Goal: Task Accomplishment & Management: Manage account settings

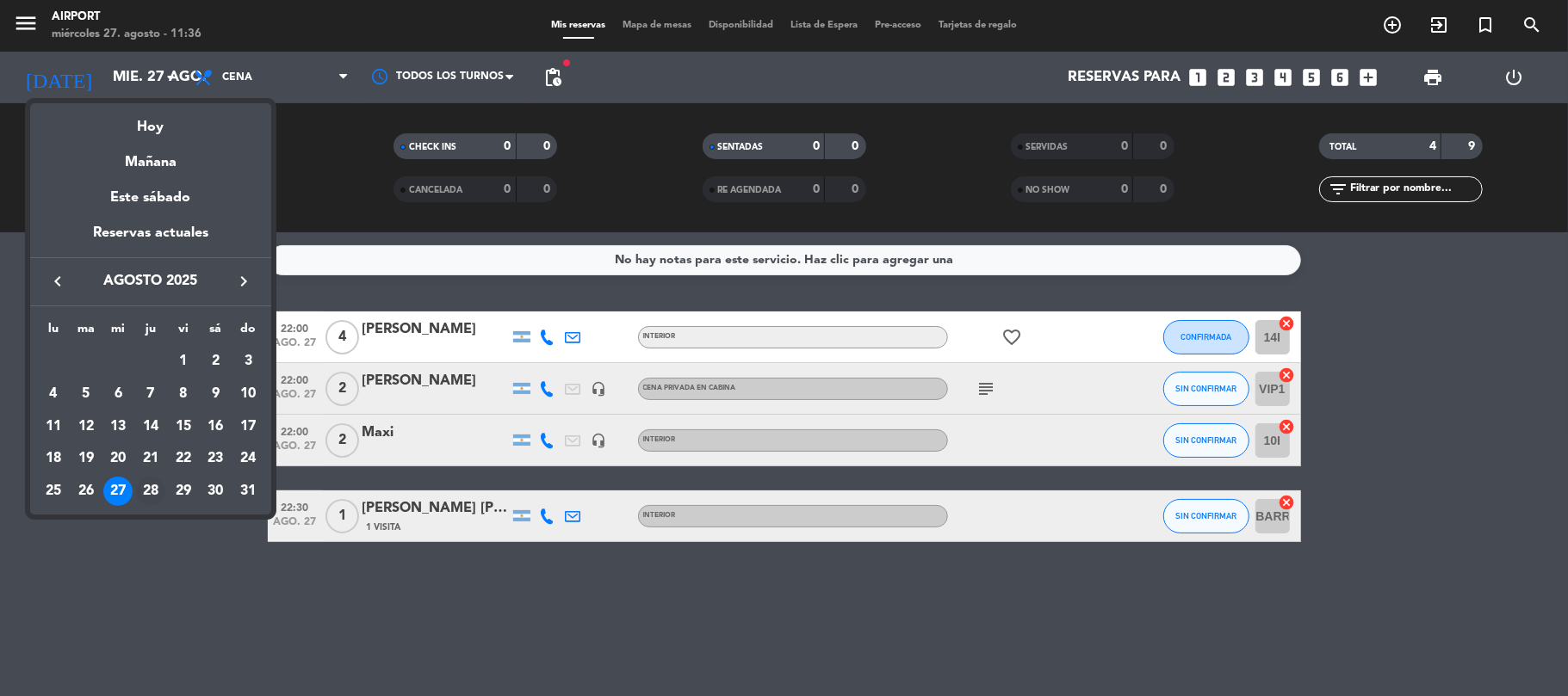
click at [146, 491] on div "28" at bounding box center [151, 491] width 29 height 29
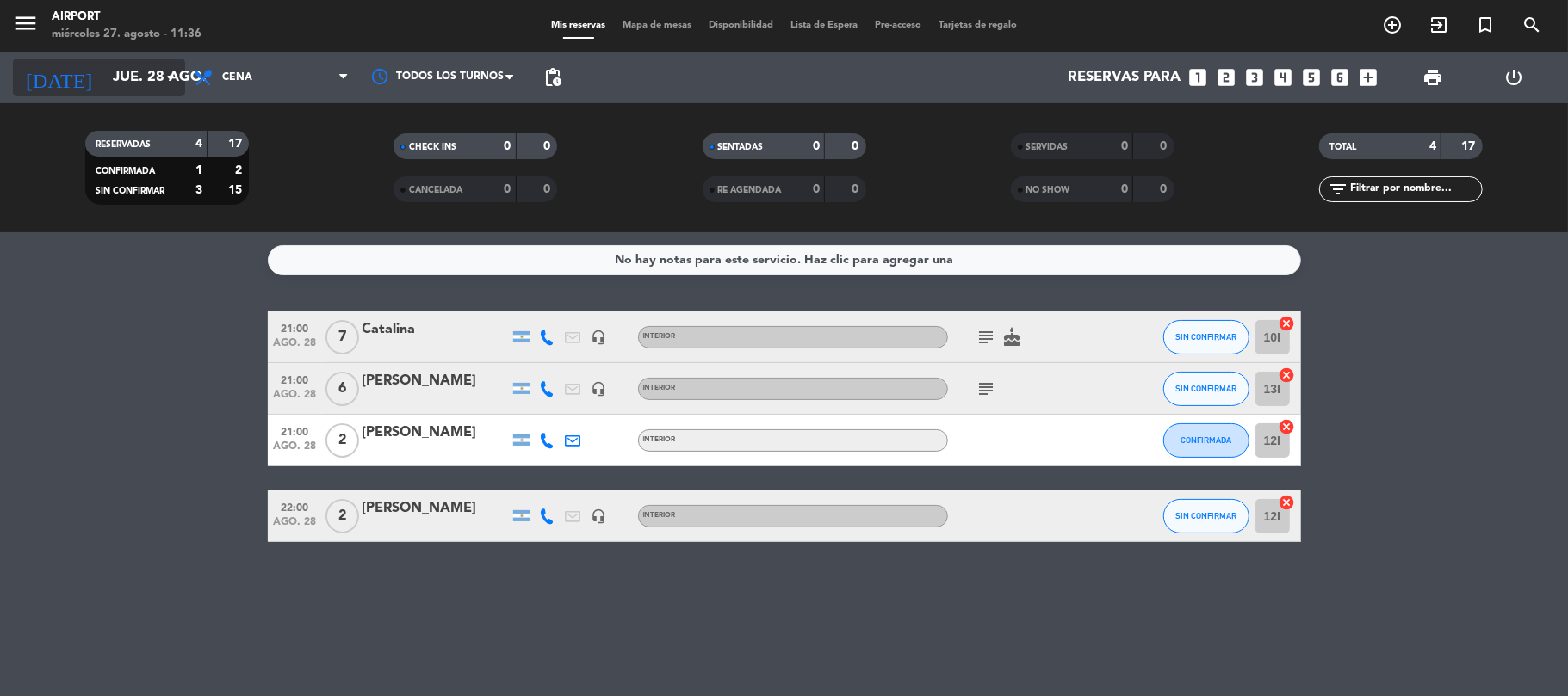
click at [148, 74] on input "jue. 28 ago." at bounding box center [196, 78] width 186 height 34
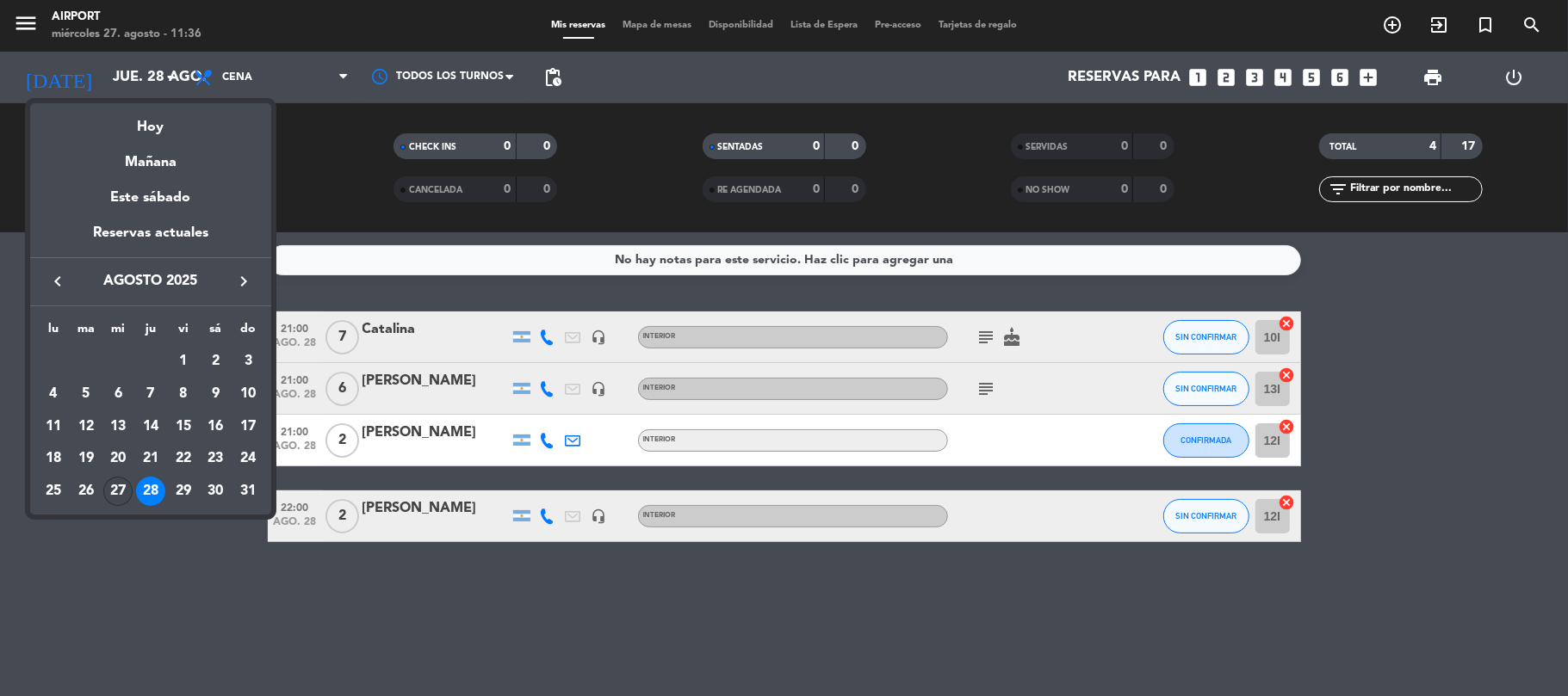
click at [121, 490] on div "27" at bounding box center [118, 491] width 29 height 29
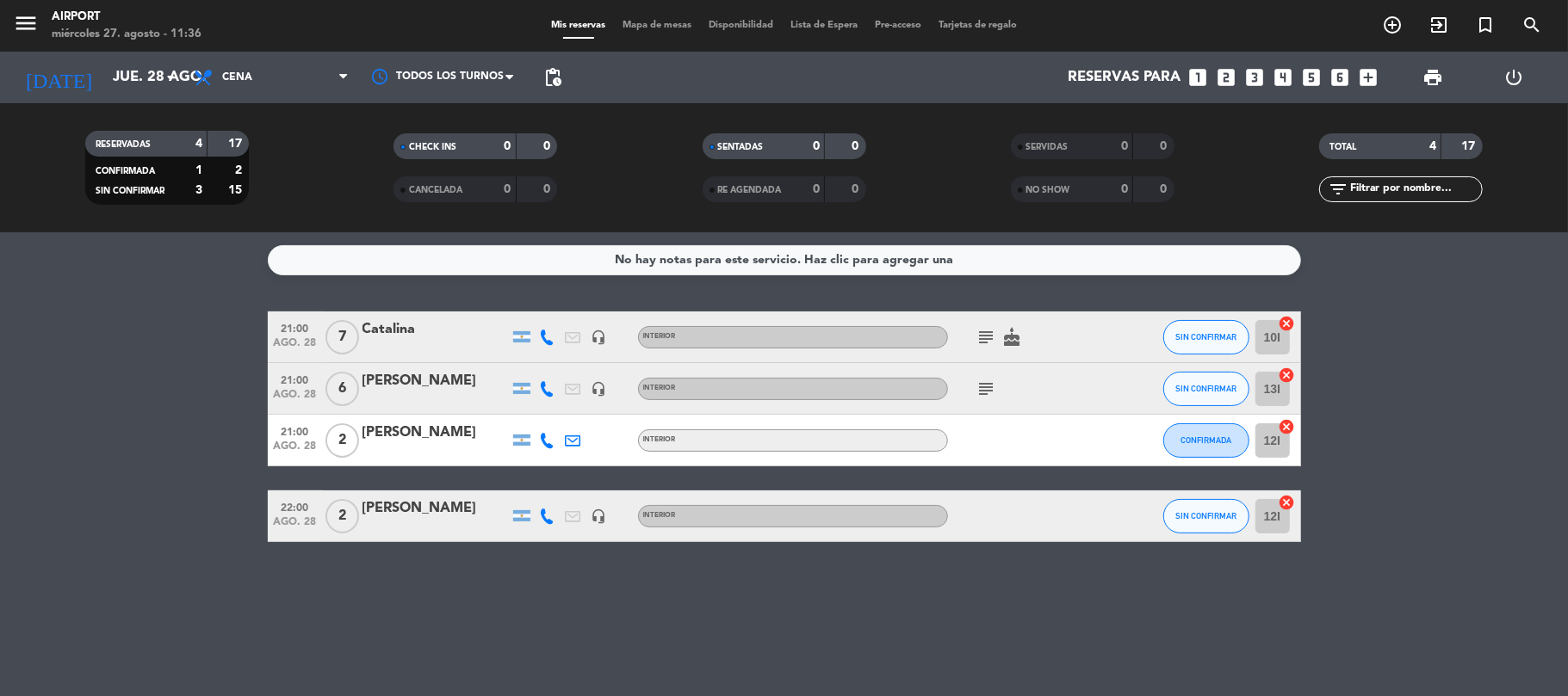
type input "mié. 27 ago."
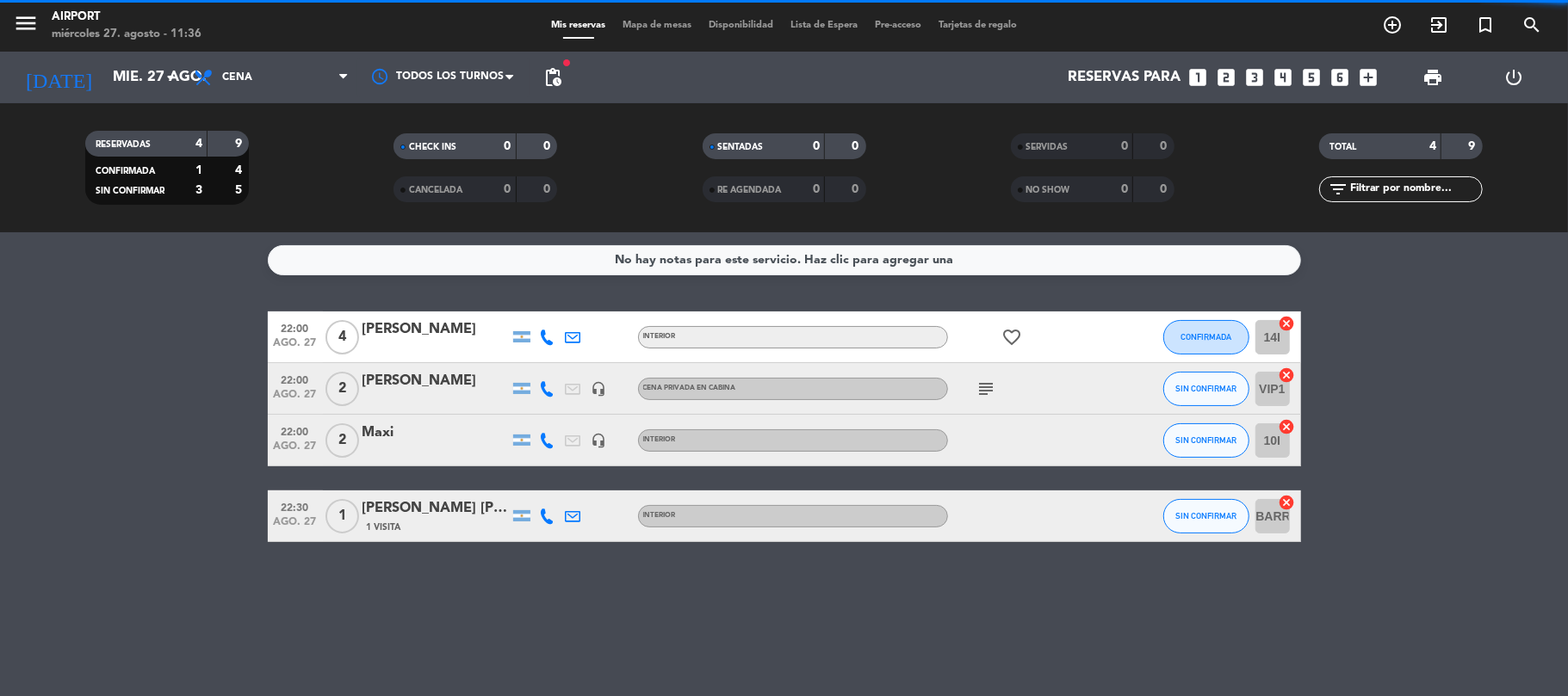
click at [411, 432] on div "Maxi" at bounding box center [436, 433] width 146 height 22
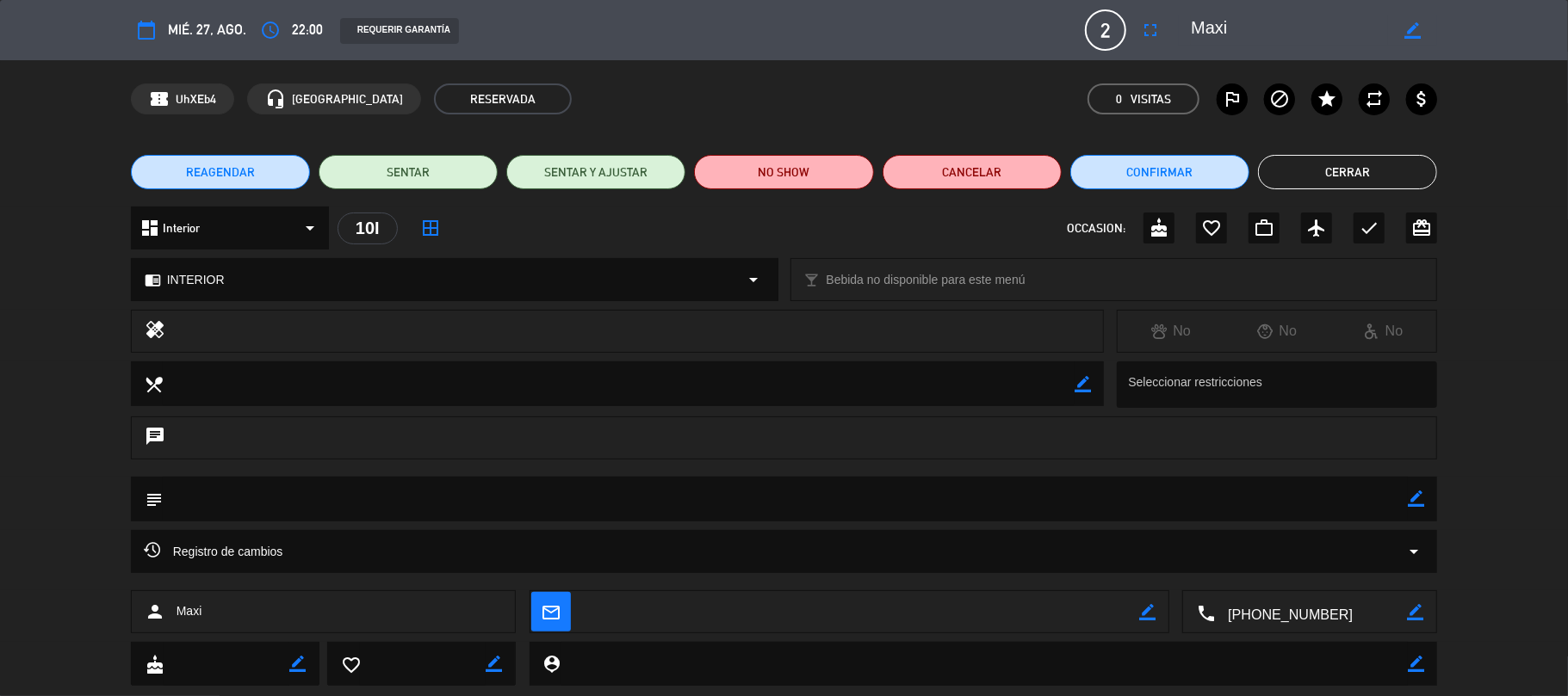
click at [257, 170] on button "REAGENDAR" at bounding box center [221, 171] width 179 height 34
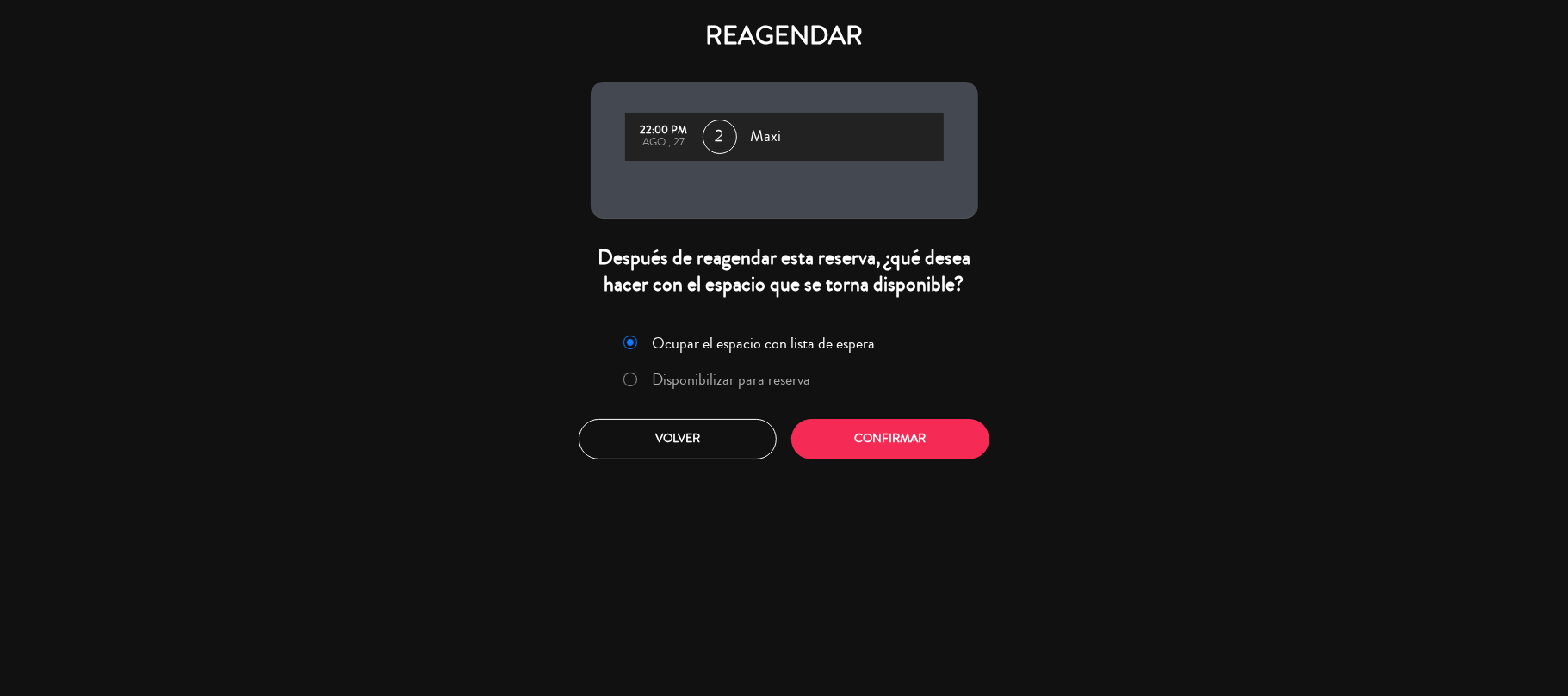
click at [847, 461] on div "Ocupar el espacio con lista de espera Disponibilizar para reserva Volver Confir…" at bounding box center [784, 394] width 413 height 156
click at [835, 442] on button "Confirmar" at bounding box center [890, 439] width 198 height 41
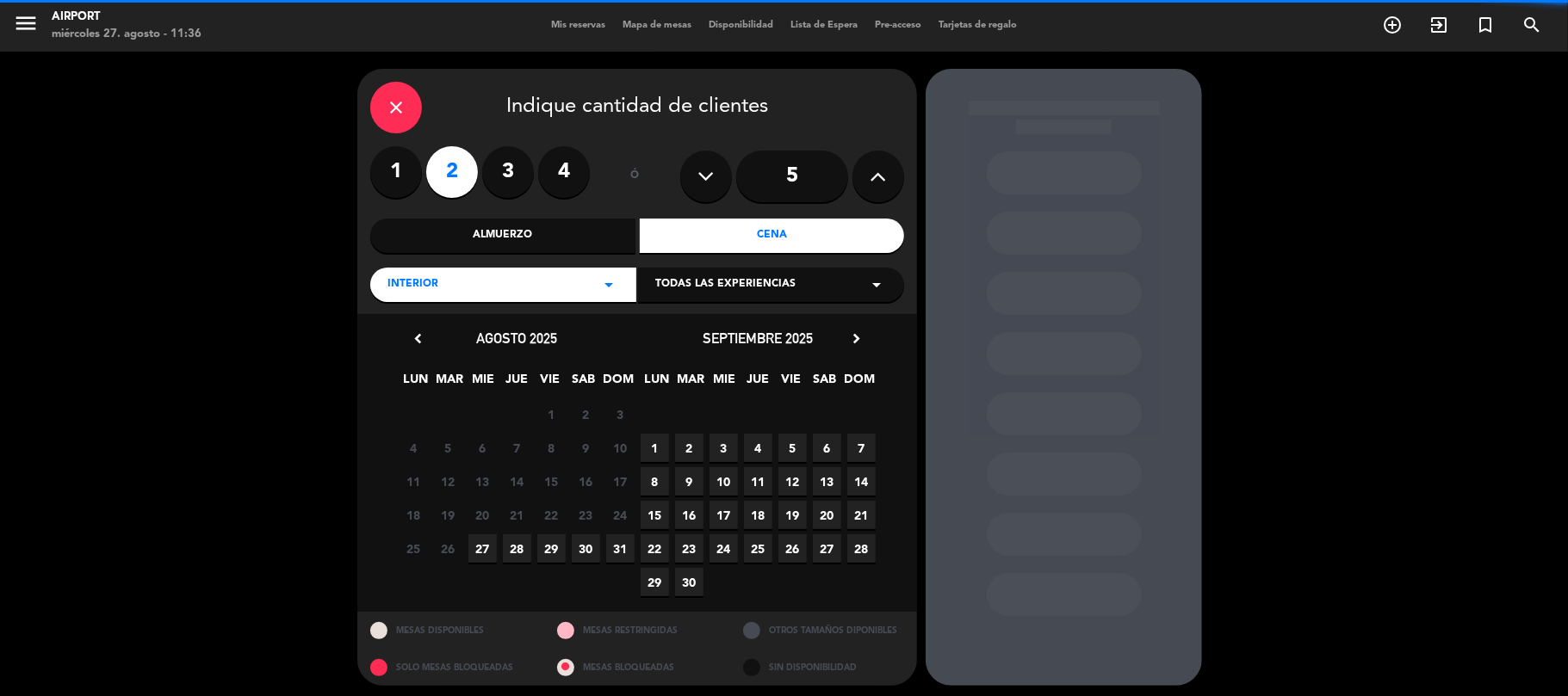
click at [711, 275] on div "Todas las experiencias arrow_drop_down" at bounding box center [771, 284] width 267 height 34
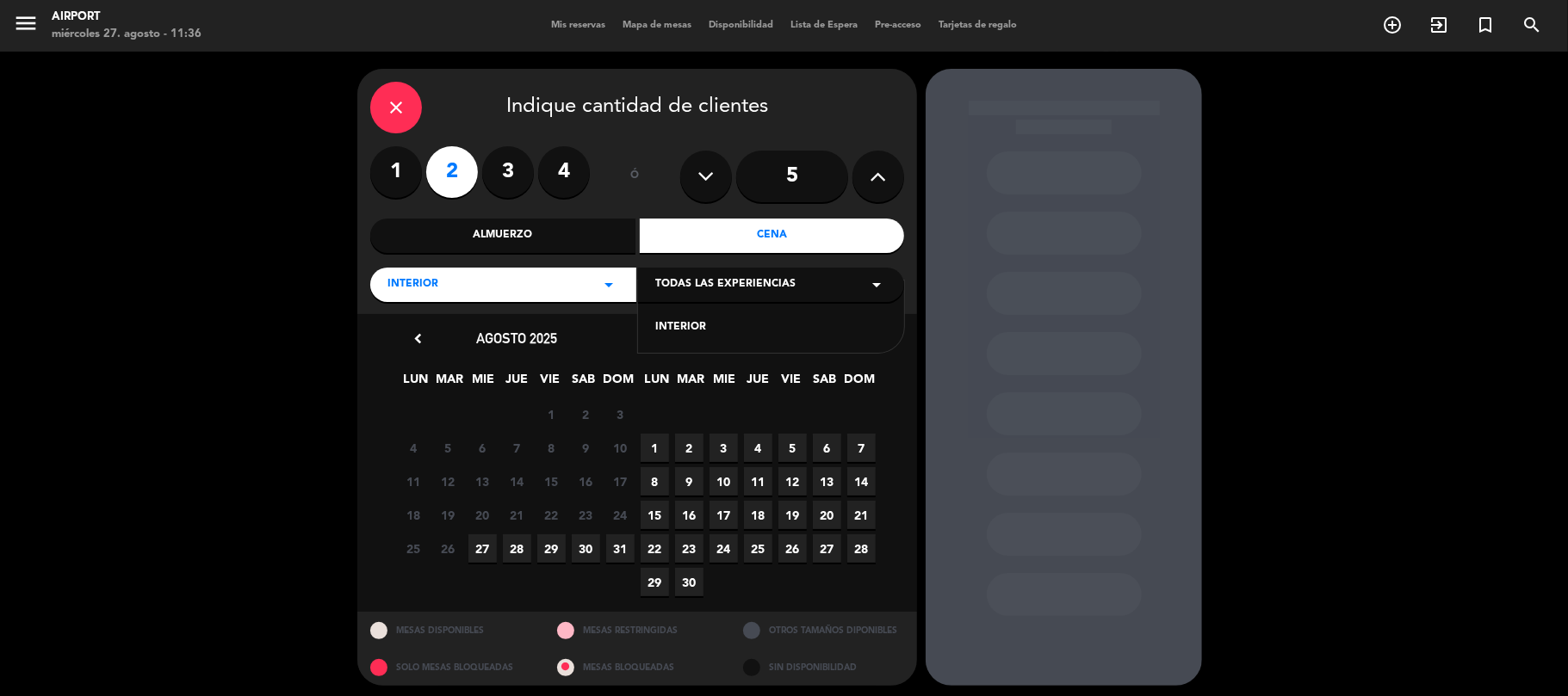
click at [679, 327] on div "INTERIOR" at bounding box center [771, 328] width 232 height 17
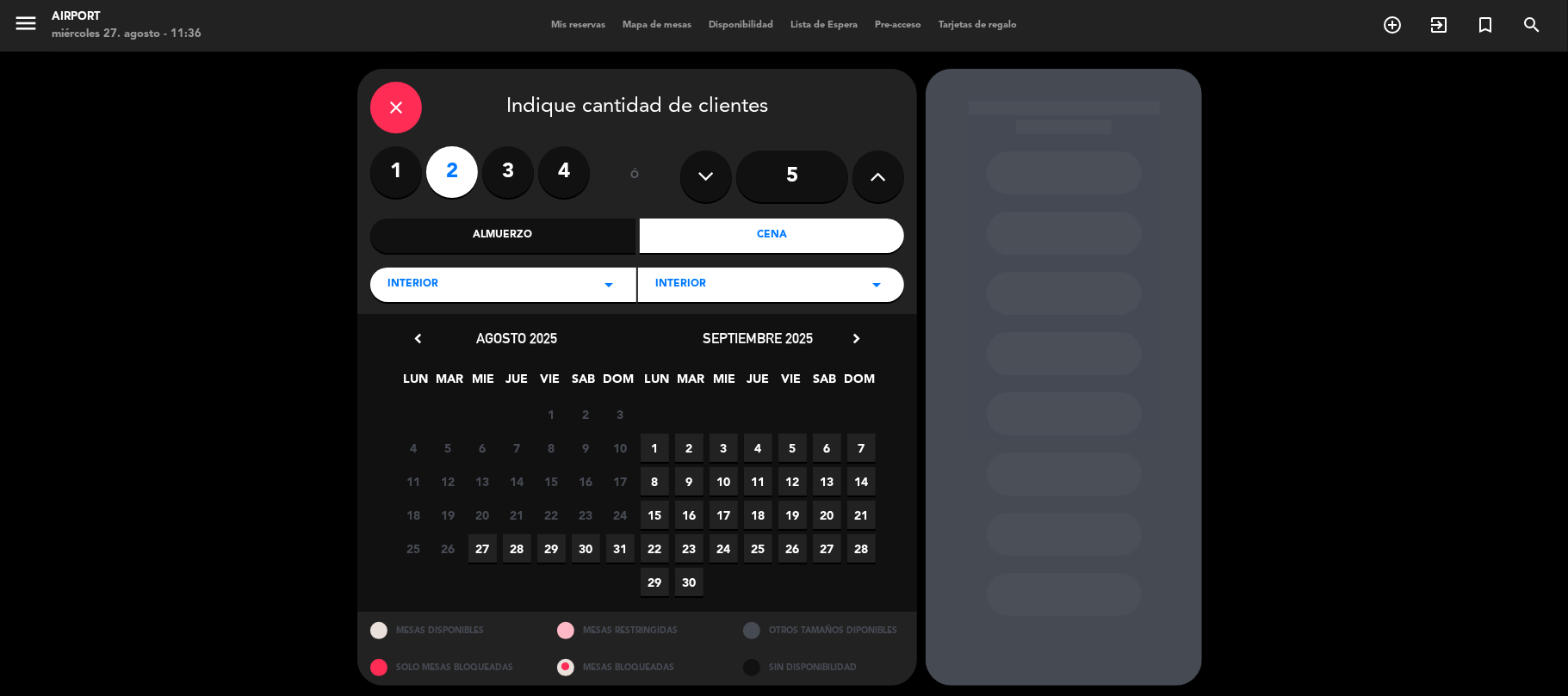
click at [580, 551] on span "30" at bounding box center [586, 548] width 28 height 28
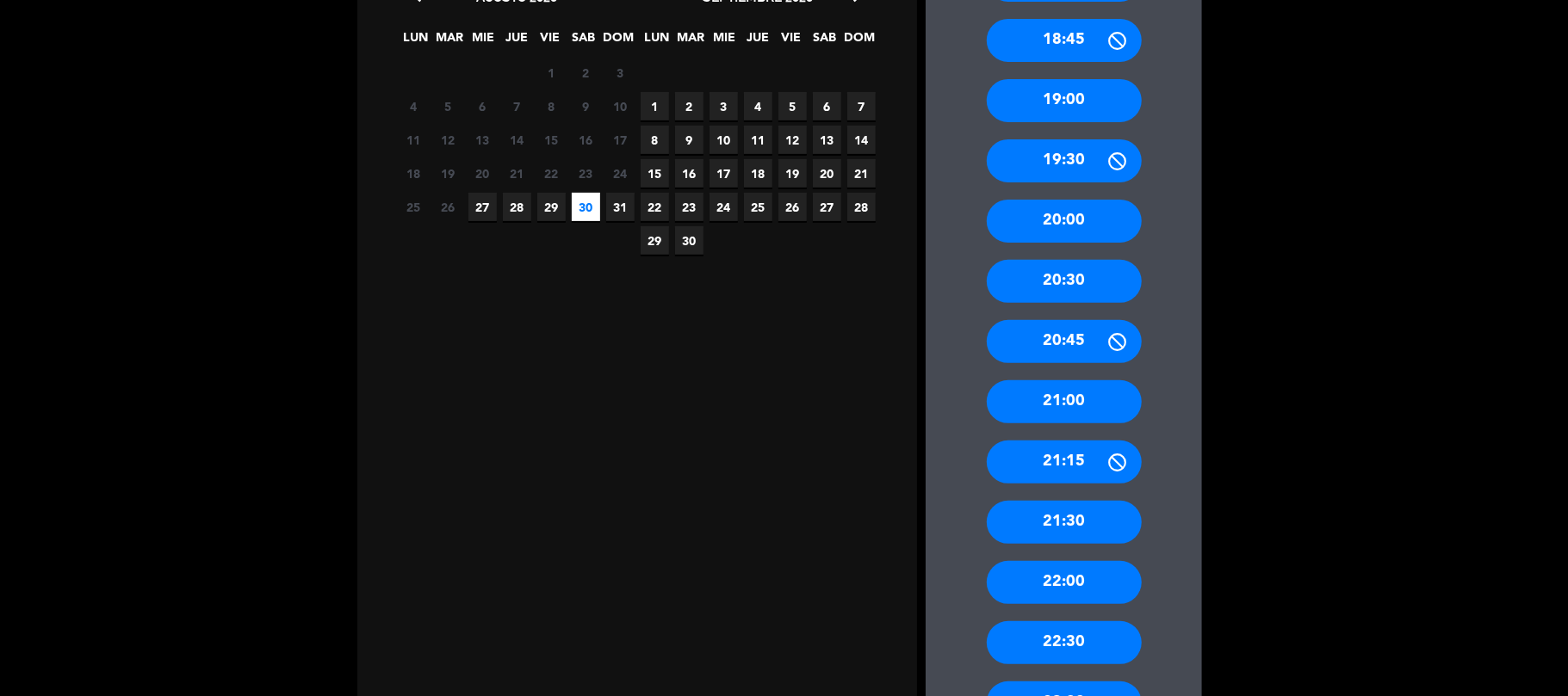
scroll to position [351, 0]
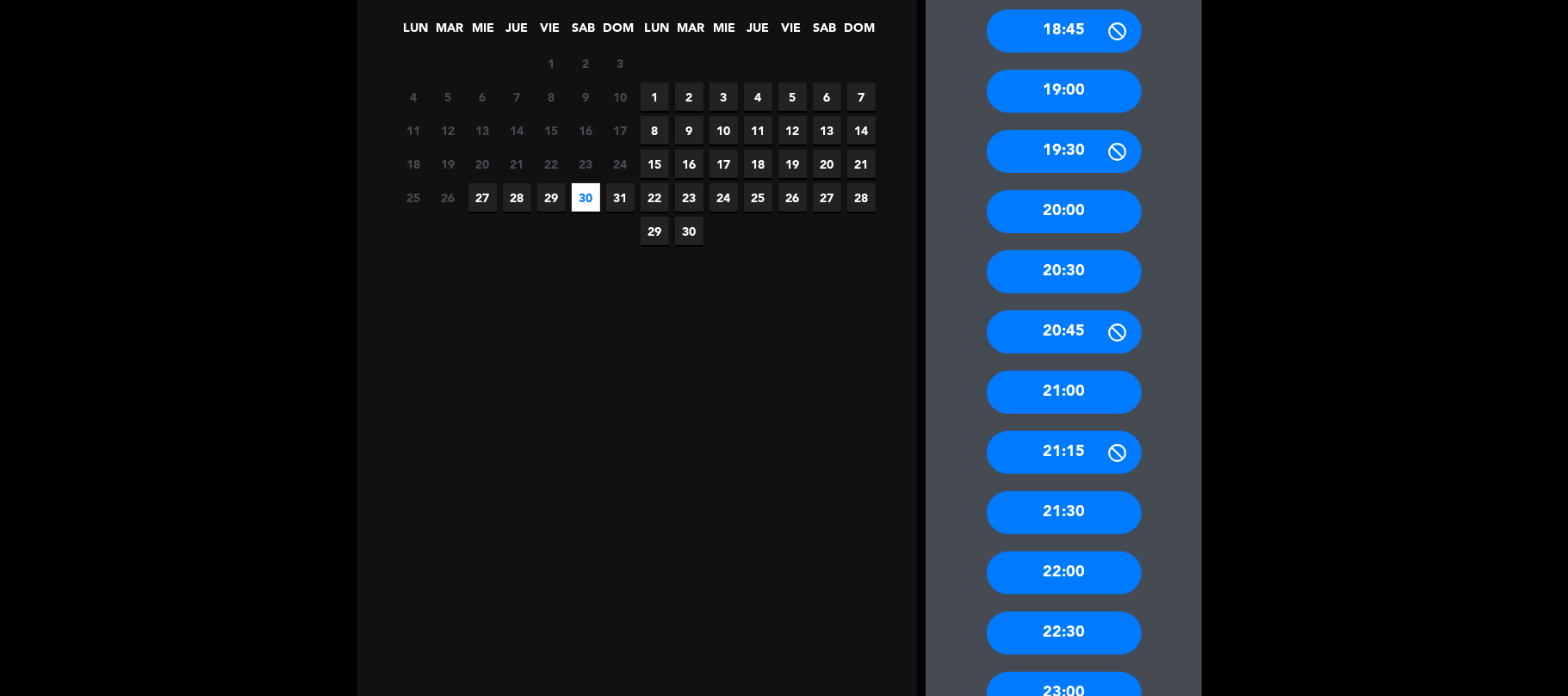
click at [1075, 561] on div "22:00" at bounding box center [1063, 573] width 155 height 43
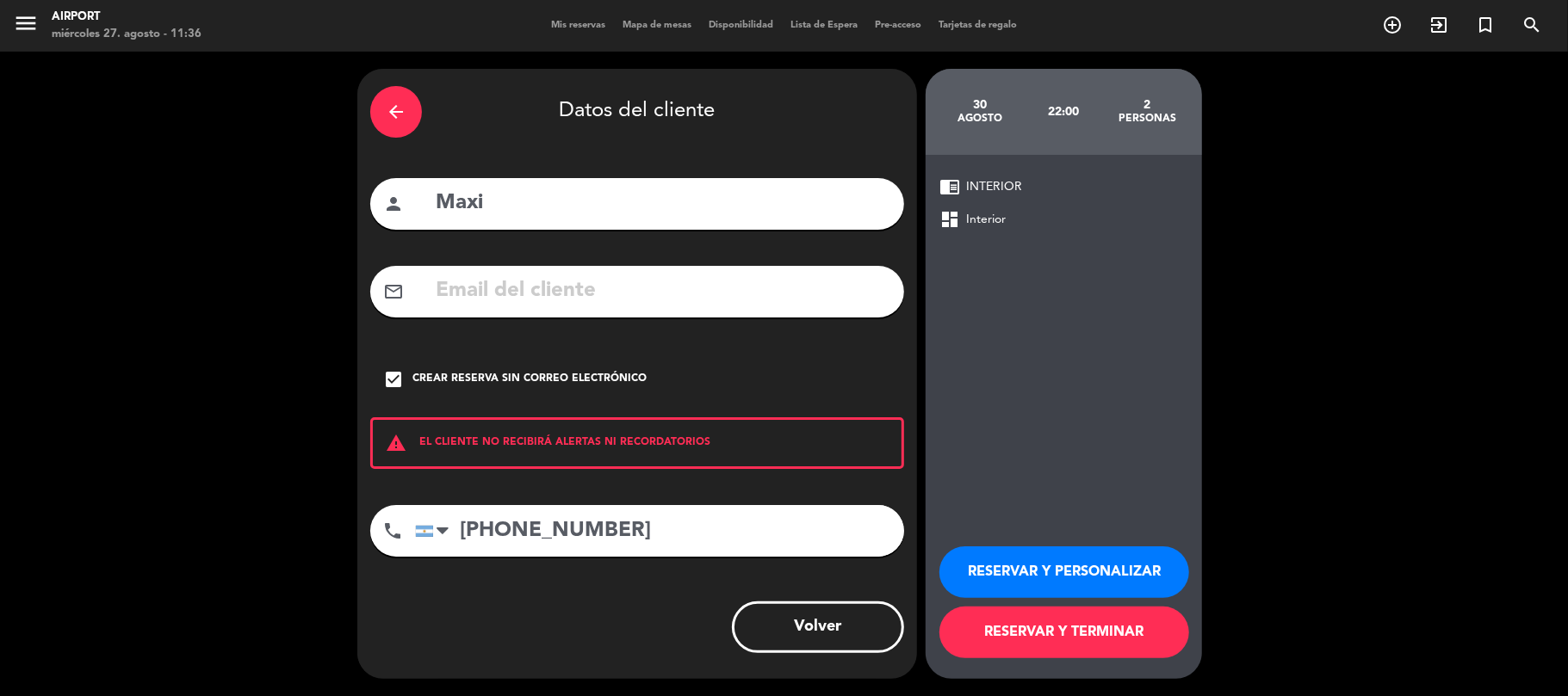
scroll to position [0, 0]
click at [1033, 573] on button "RESERVAR Y PERSONALIZAR" at bounding box center [1064, 572] width 250 height 52
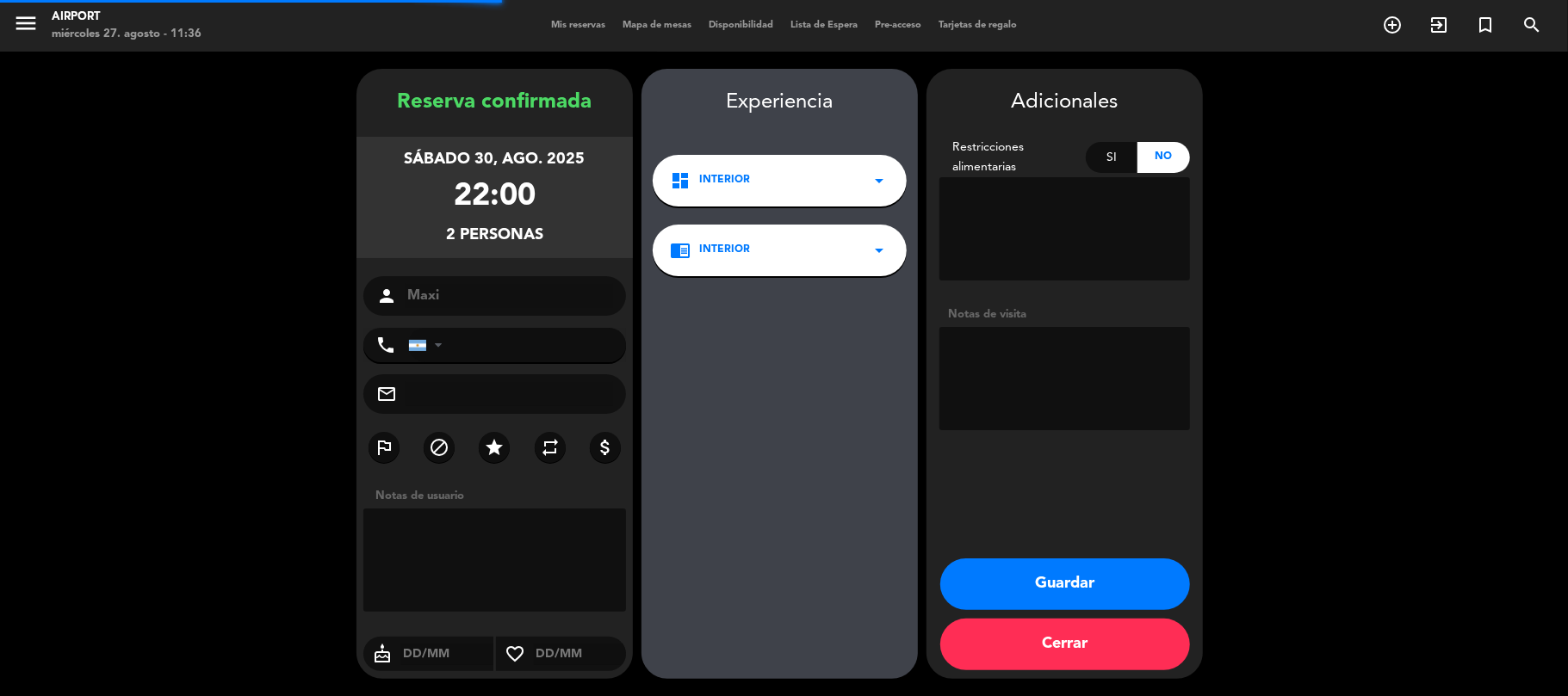
type input "[PHONE_NUMBER]"
click at [1095, 581] on button "Guardar" at bounding box center [1065, 583] width 250 height 52
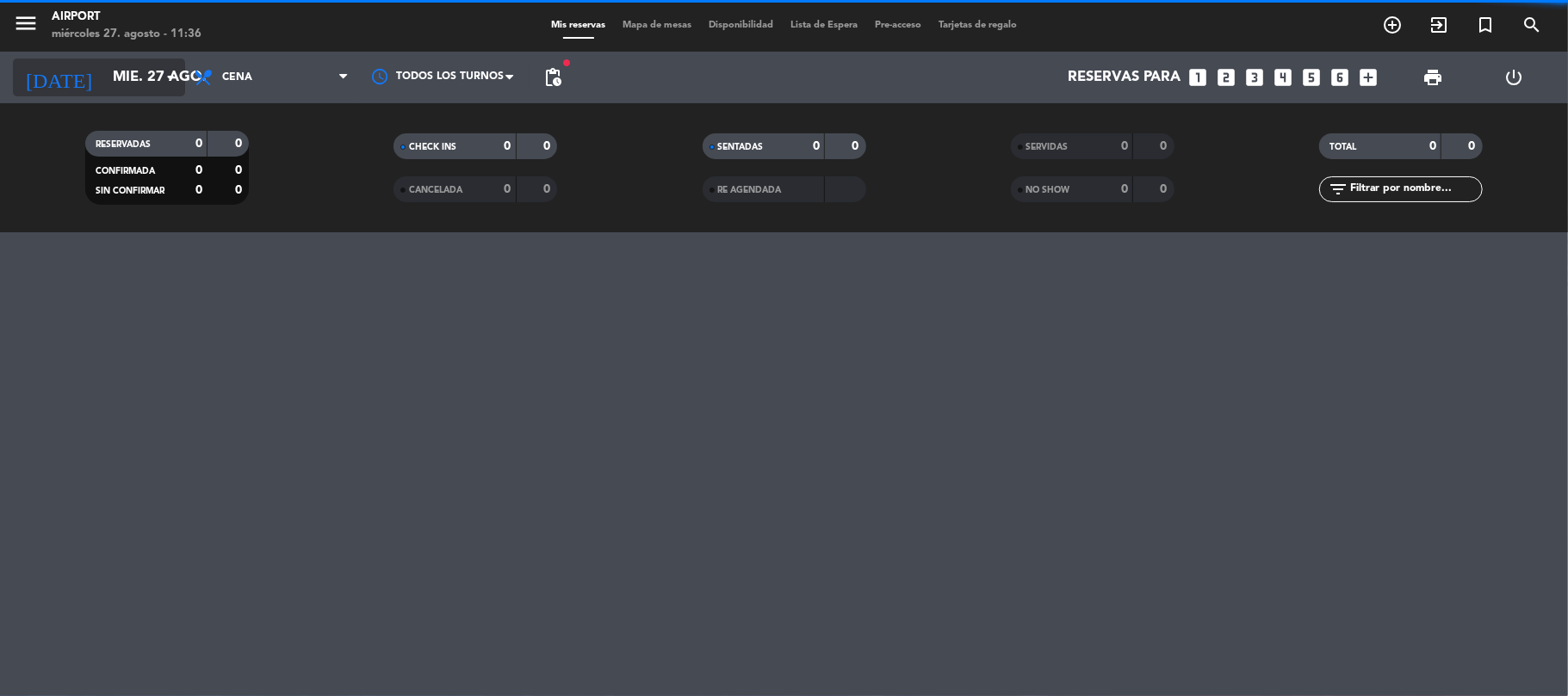
click at [136, 70] on input "mié. 27 ago." at bounding box center [196, 78] width 186 height 34
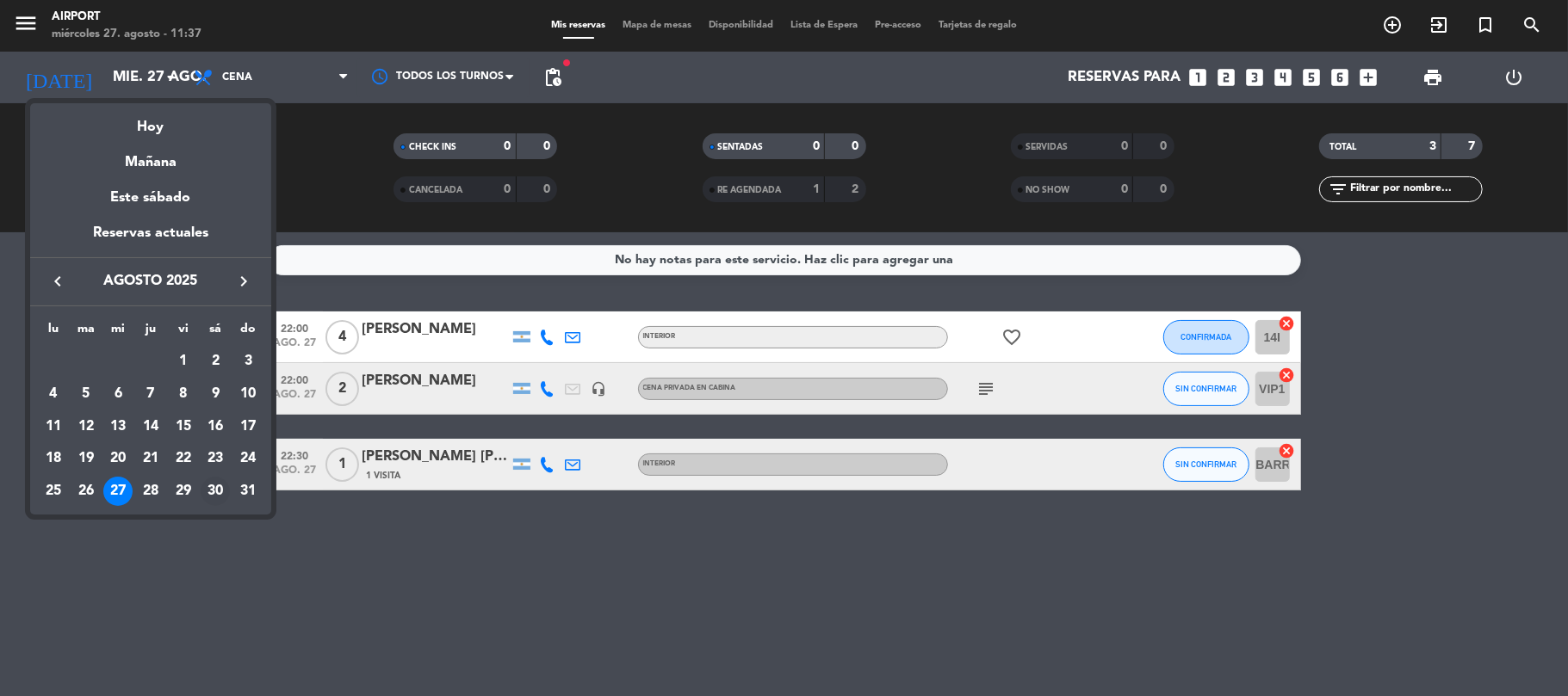
click at [210, 485] on div "30" at bounding box center [215, 491] width 29 height 29
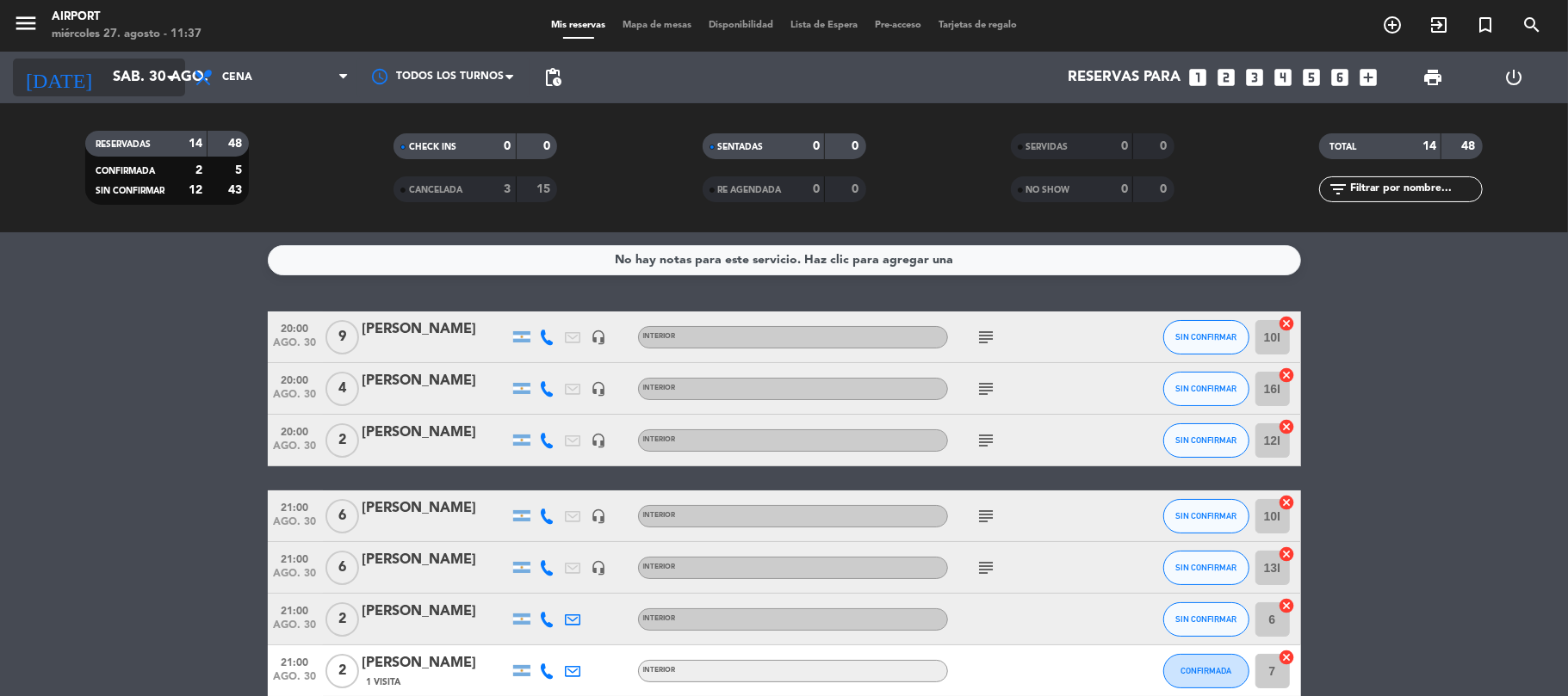
click at [143, 93] on input "sáb. 30 ago." at bounding box center [196, 78] width 186 height 34
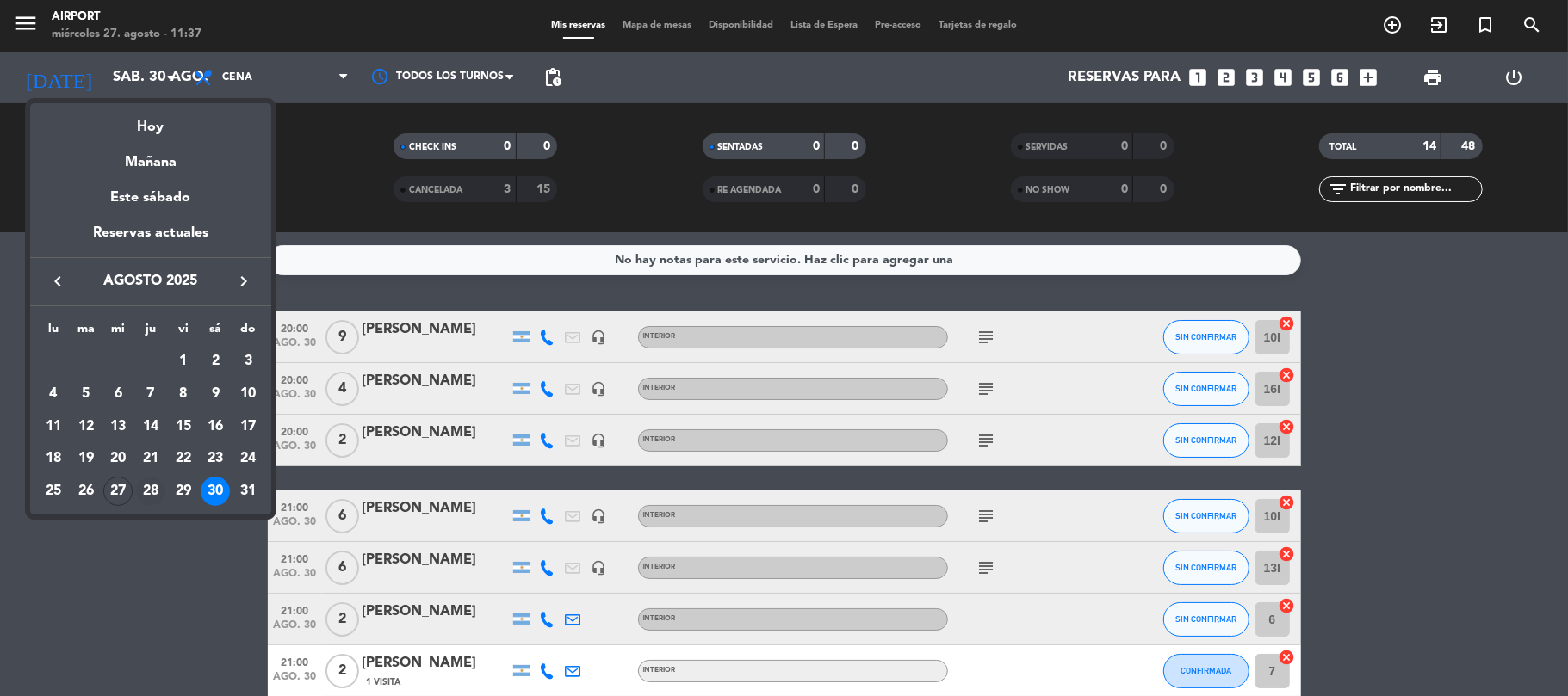
click at [153, 492] on div "28" at bounding box center [151, 491] width 29 height 29
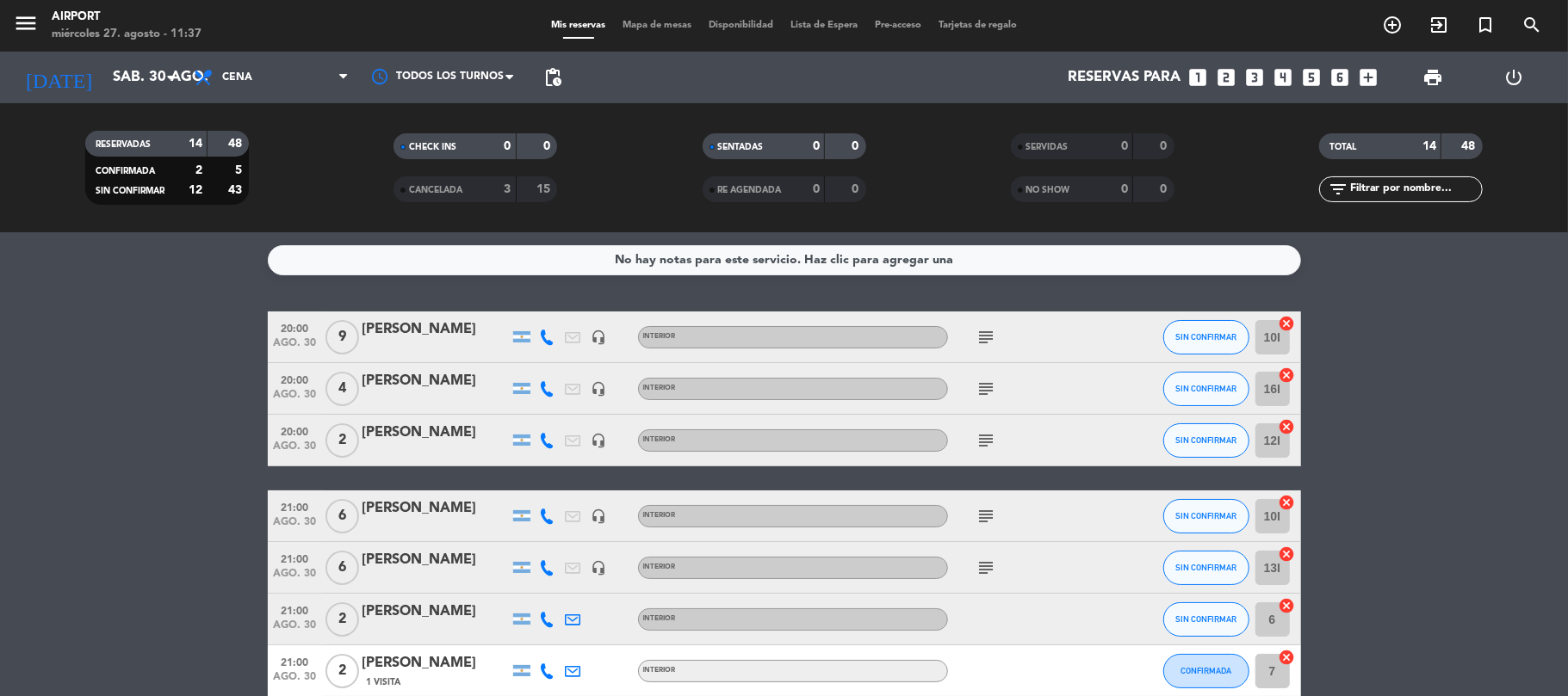
type input "jue. 28 ago."
